Goal: Check status: Check status

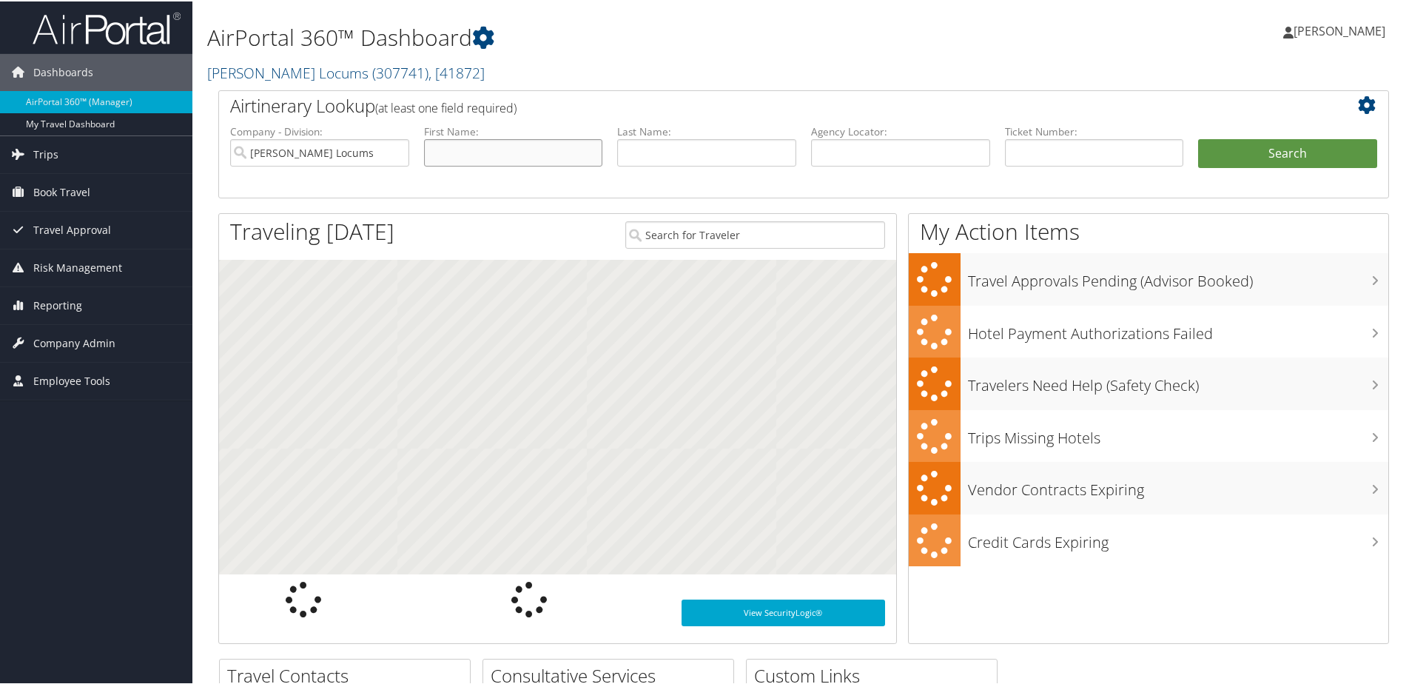
click at [537, 154] on input "text" at bounding box center [513, 151] width 179 height 27
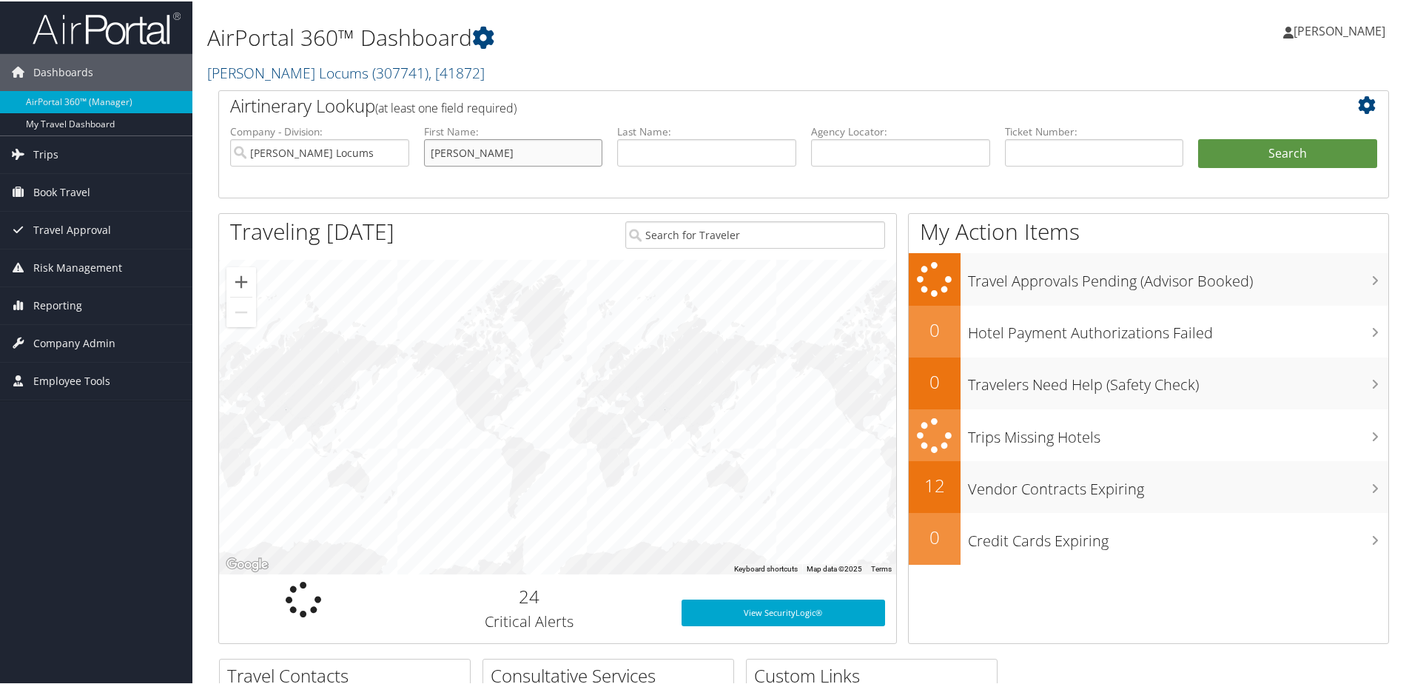
type input "tracye"
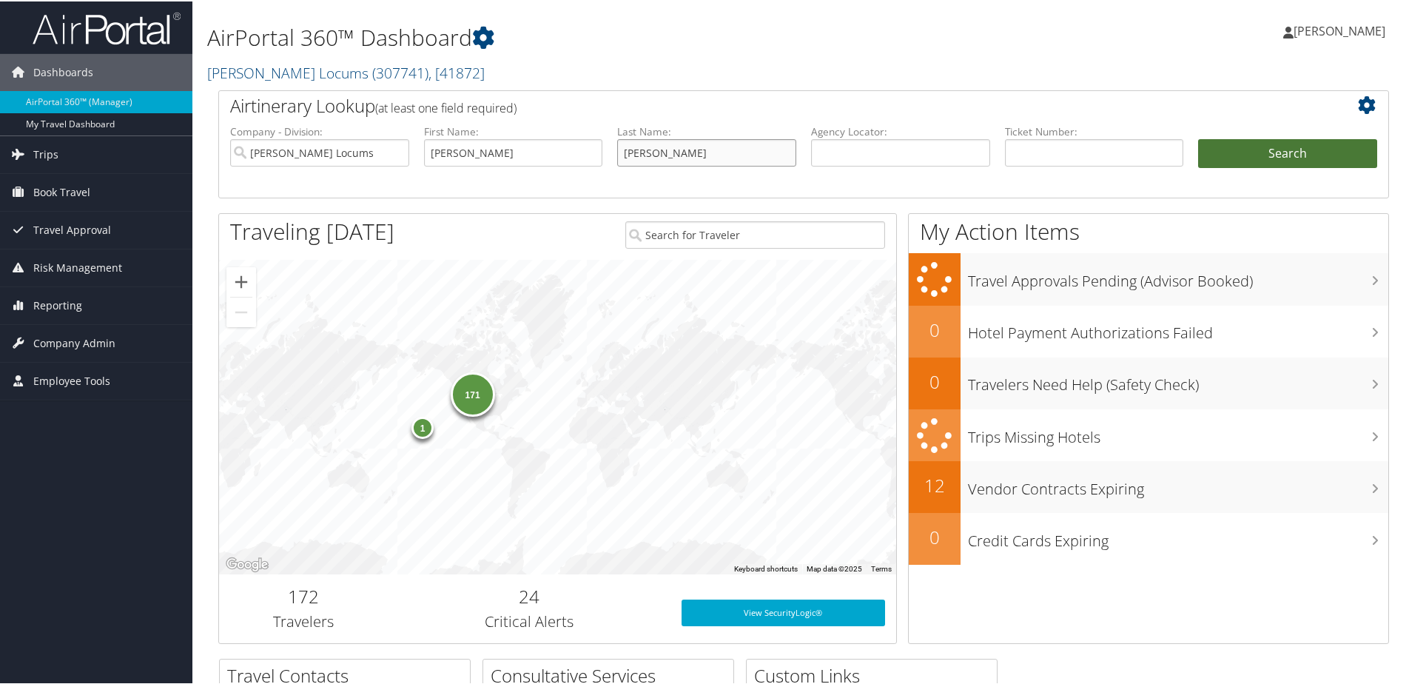
type input "carter"
click at [1279, 148] on button "Search" at bounding box center [1287, 153] width 179 height 30
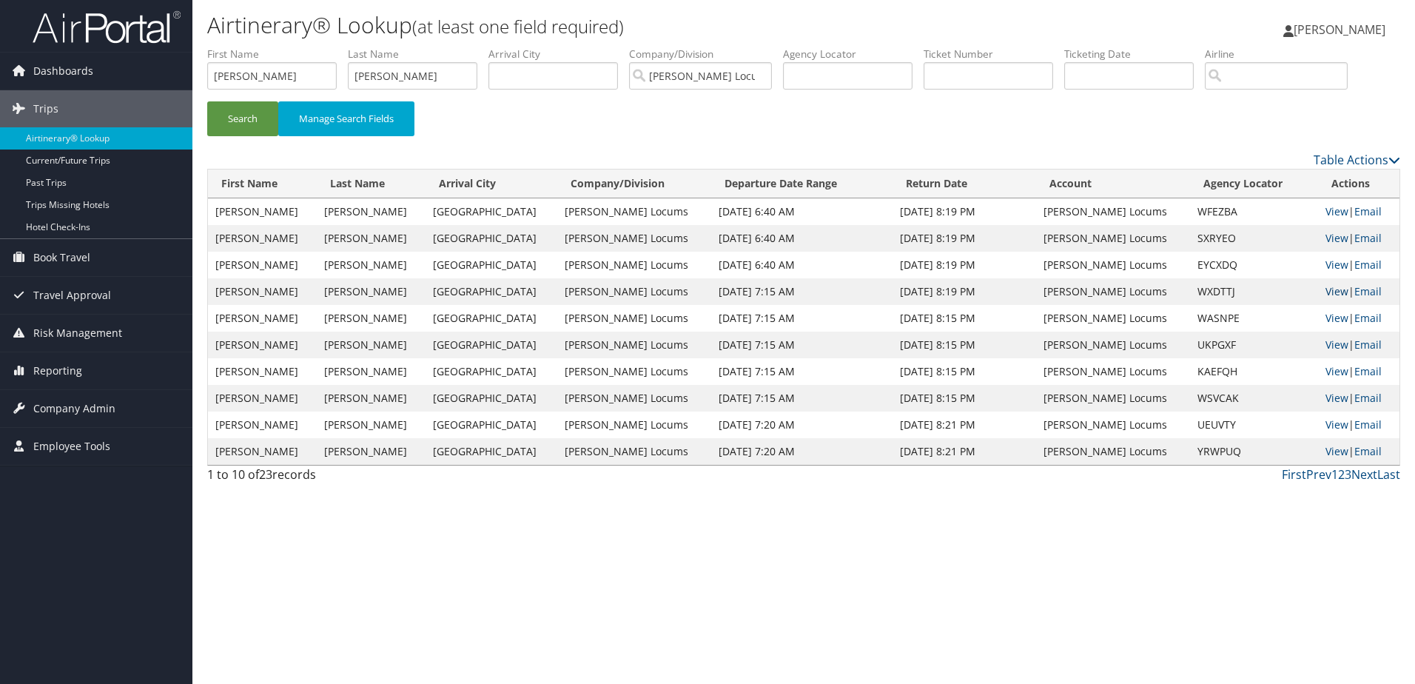
click at [1326, 289] on link "View" at bounding box center [1336, 291] width 23 height 14
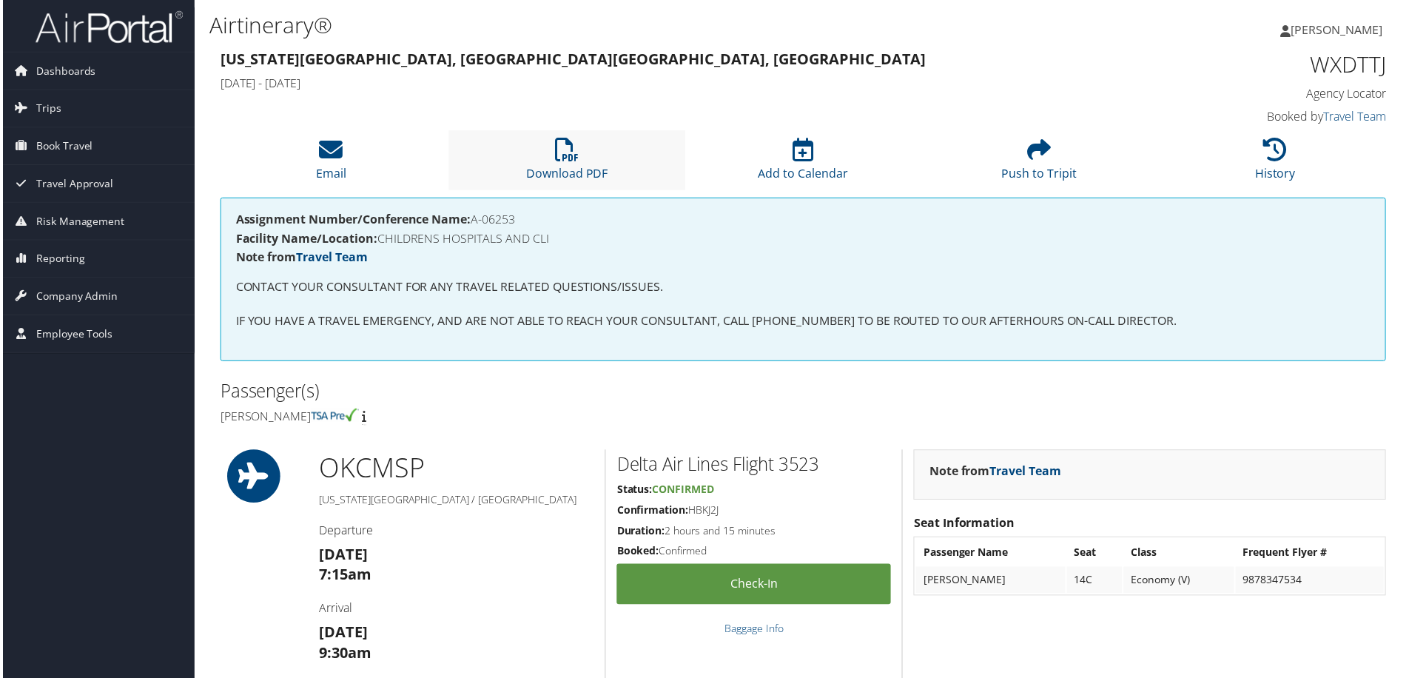
click at [539, 156] on li "Download PDF" at bounding box center [566, 161] width 237 height 60
click at [1026, 313] on p "IF YOU HAVE A TRAVEL EMERGENCY, AND ARE NOT ABLE TO REACH YOUR CONSULTANT, CALL…" at bounding box center [804, 322] width 1140 height 19
